Goal: Navigation & Orientation: Find specific page/section

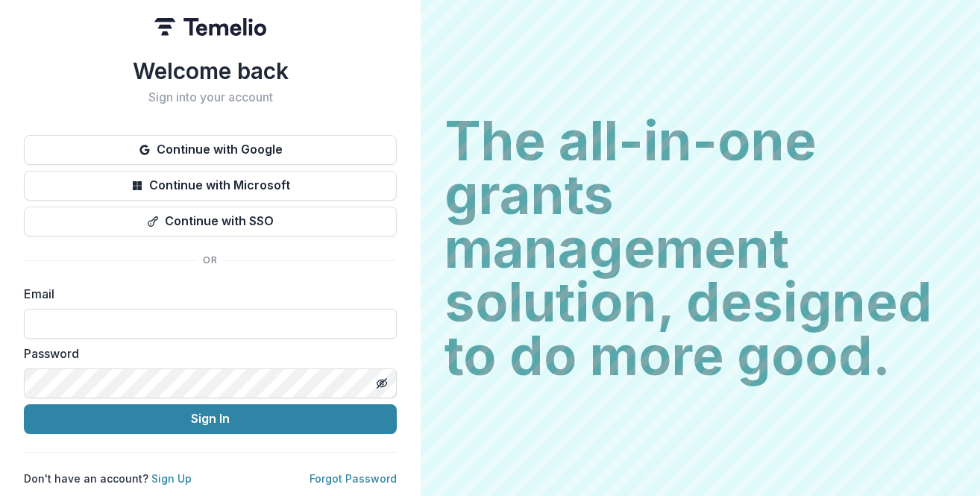
type input "**********"
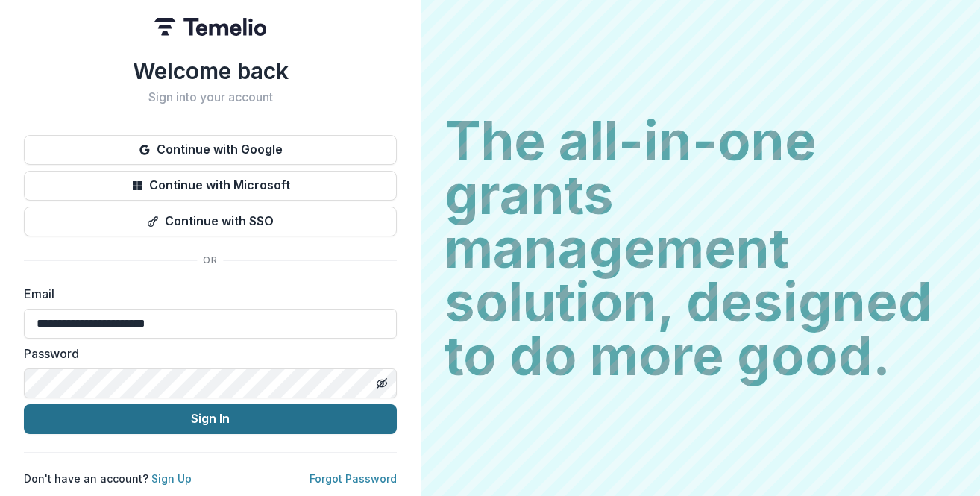
click at [196, 418] on button "Sign In" at bounding box center [210, 419] width 373 height 30
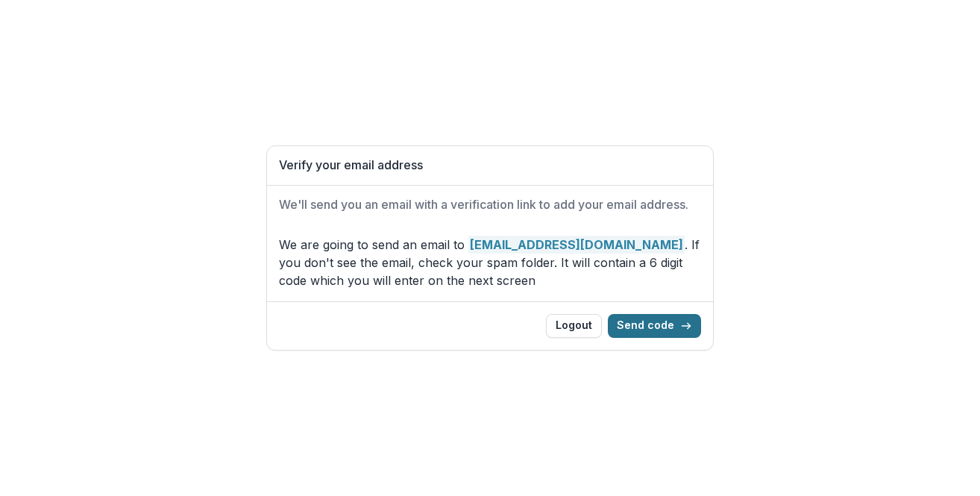
click at [637, 322] on button "Send code" at bounding box center [654, 326] width 93 height 24
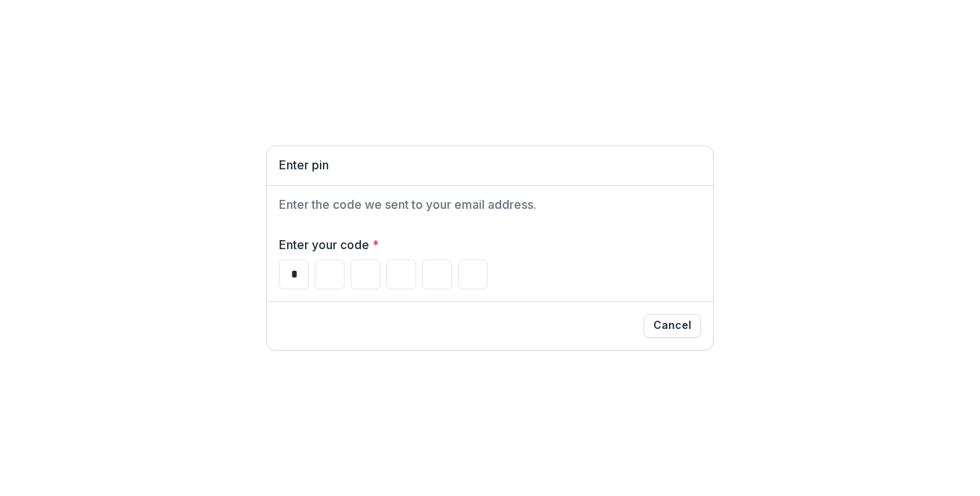
type input "*"
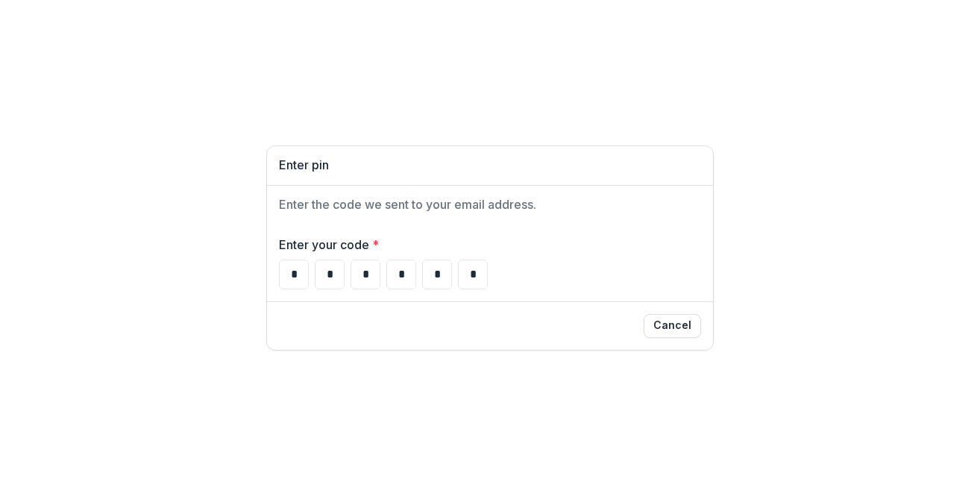
type input "*"
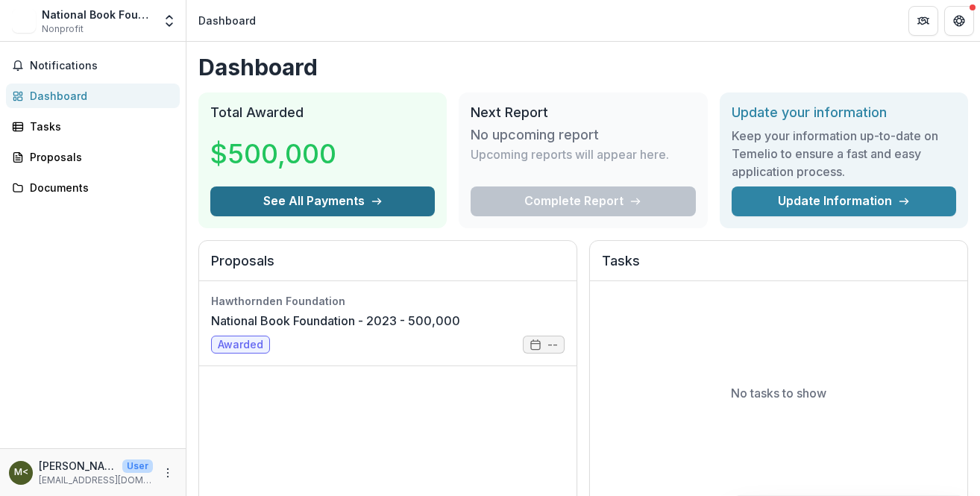
scroll to position [5, 0]
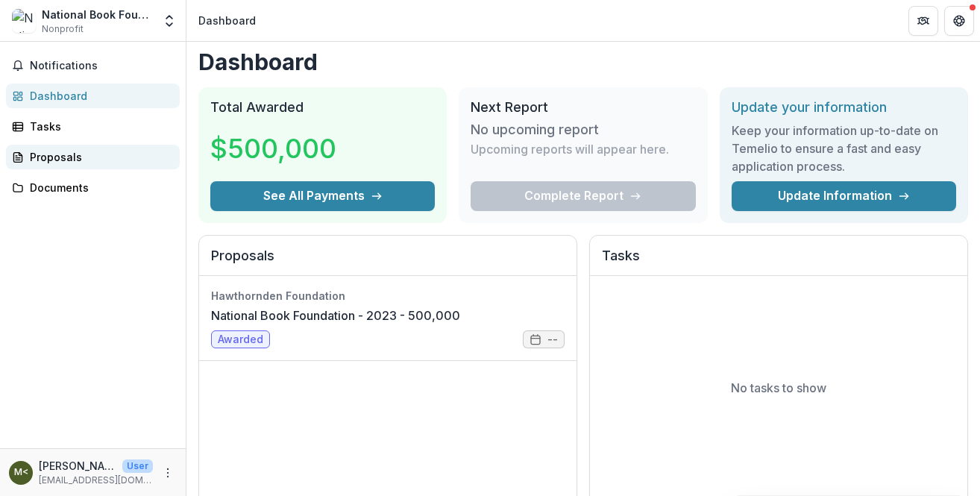
click at [81, 150] on div "Proposals" at bounding box center [99, 157] width 138 height 16
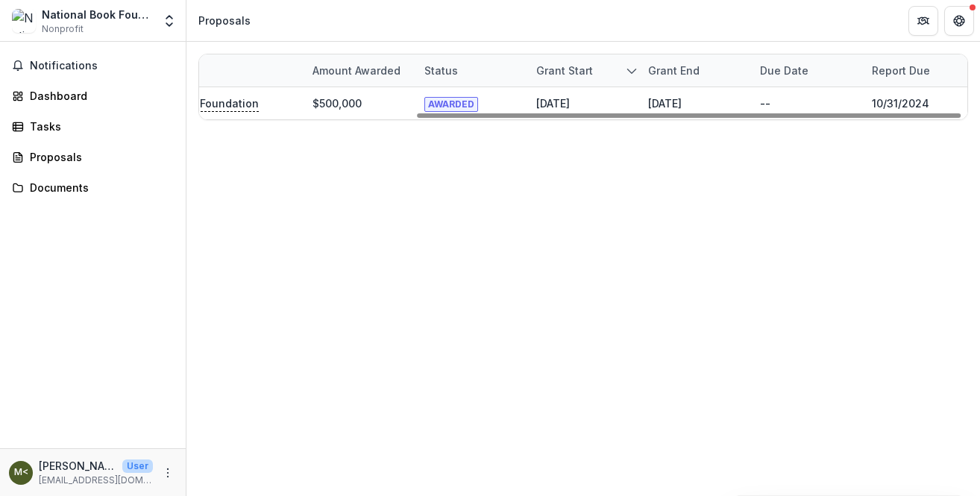
scroll to position [0, 313]
